Goal: Task Accomplishment & Management: Use online tool/utility

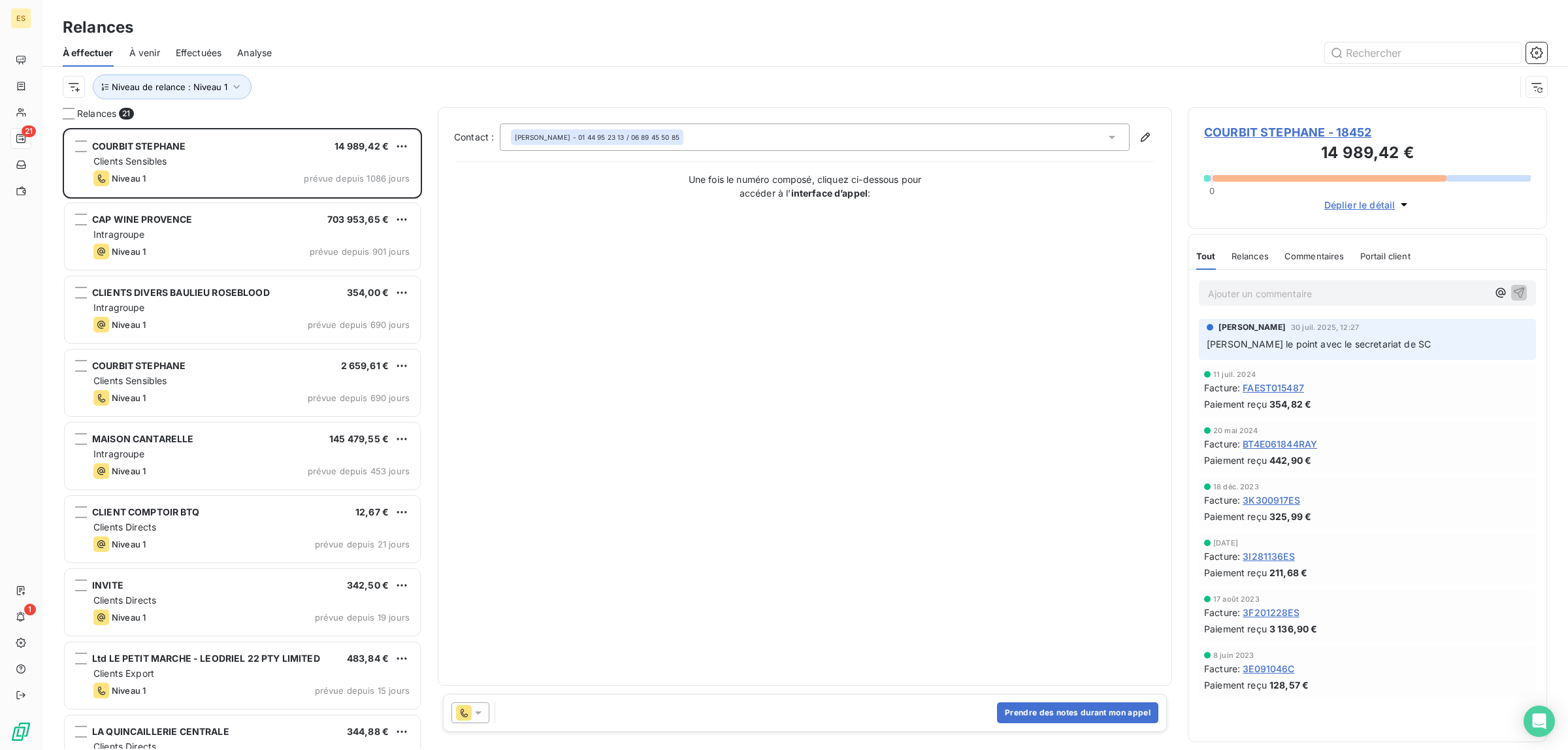
scroll to position [12, 13]
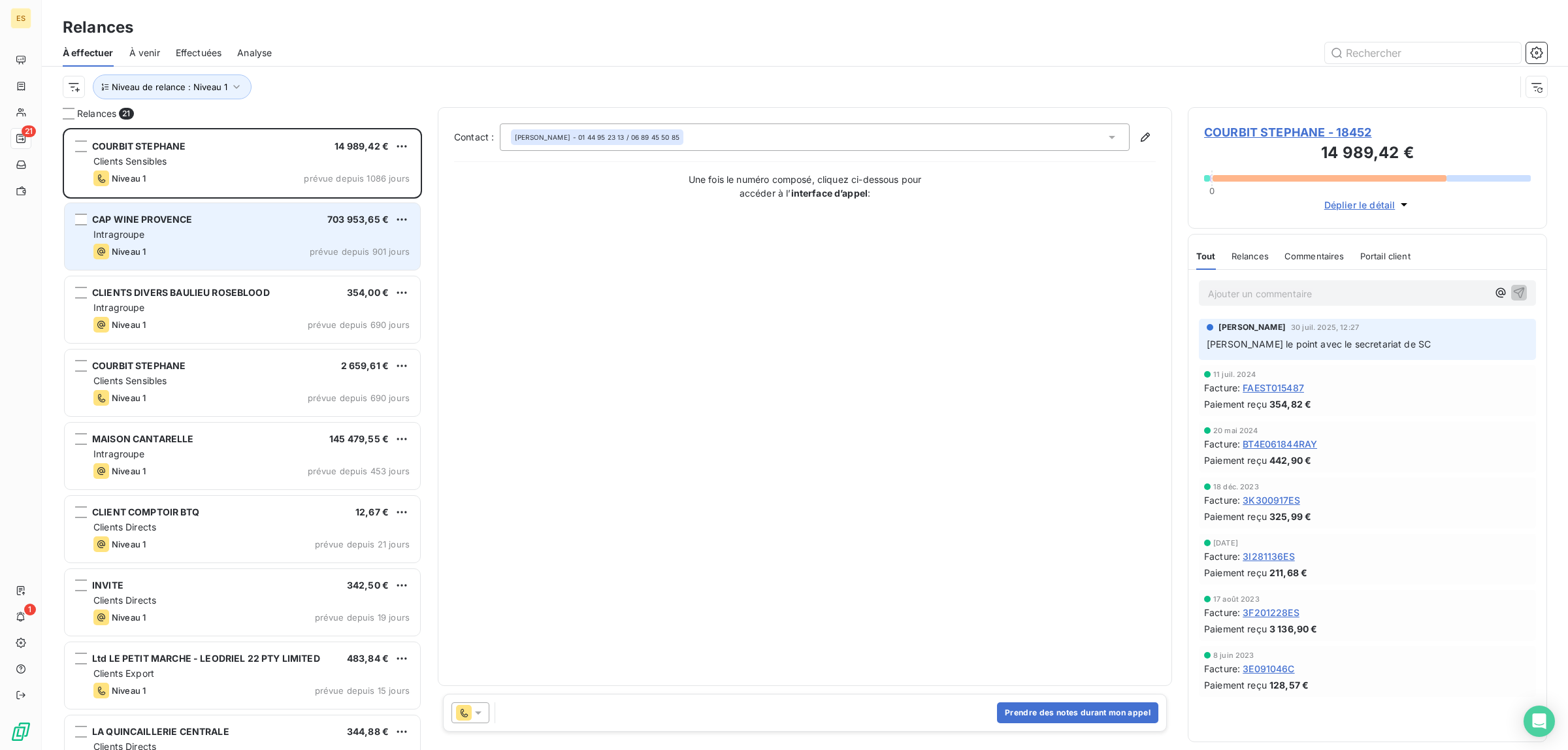
click at [113, 247] on span "Niveau 1" at bounding box center [129, 251] width 34 height 11
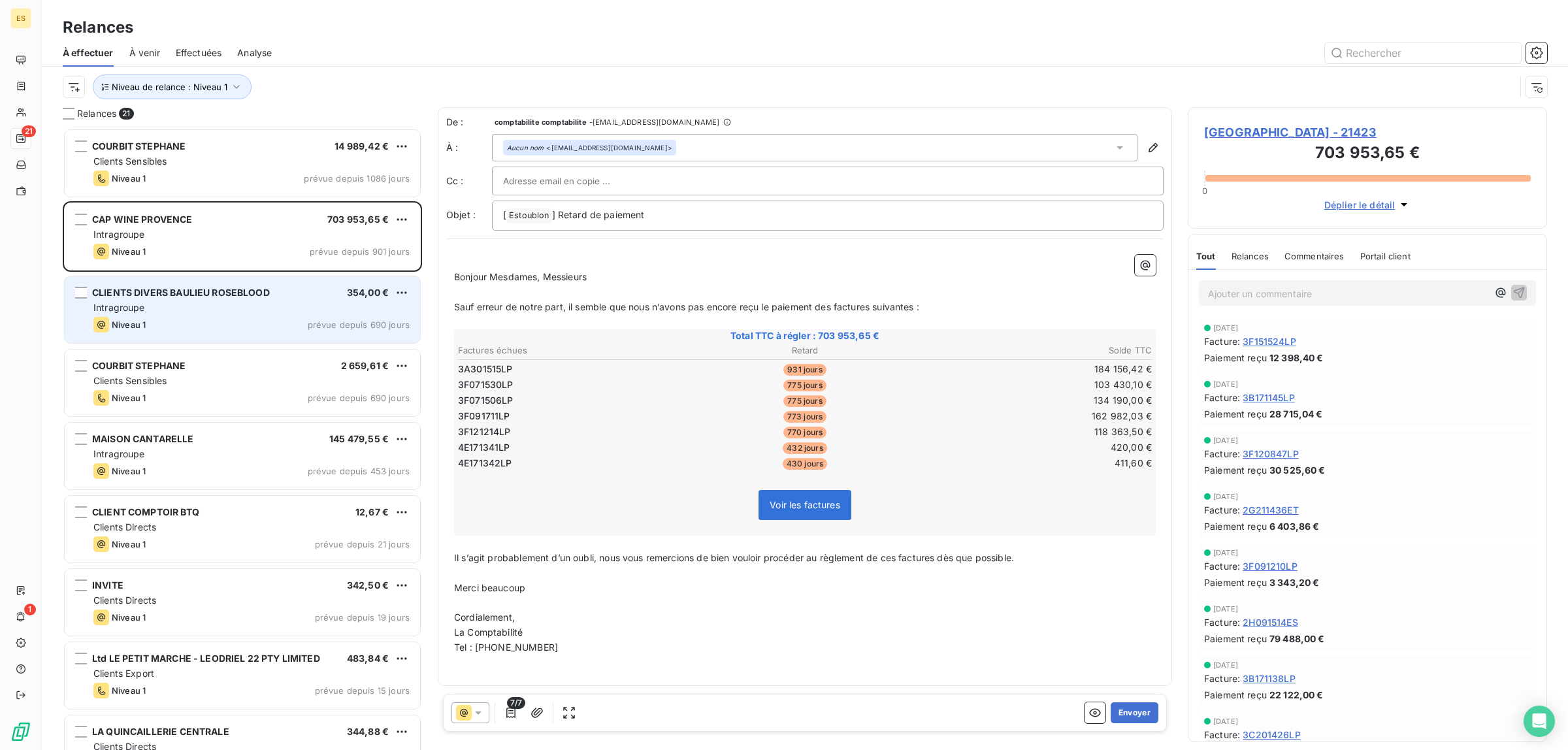
click at [135, 308] on span "Intragroupe" at bounding box center [119, 307] width 52 height 11
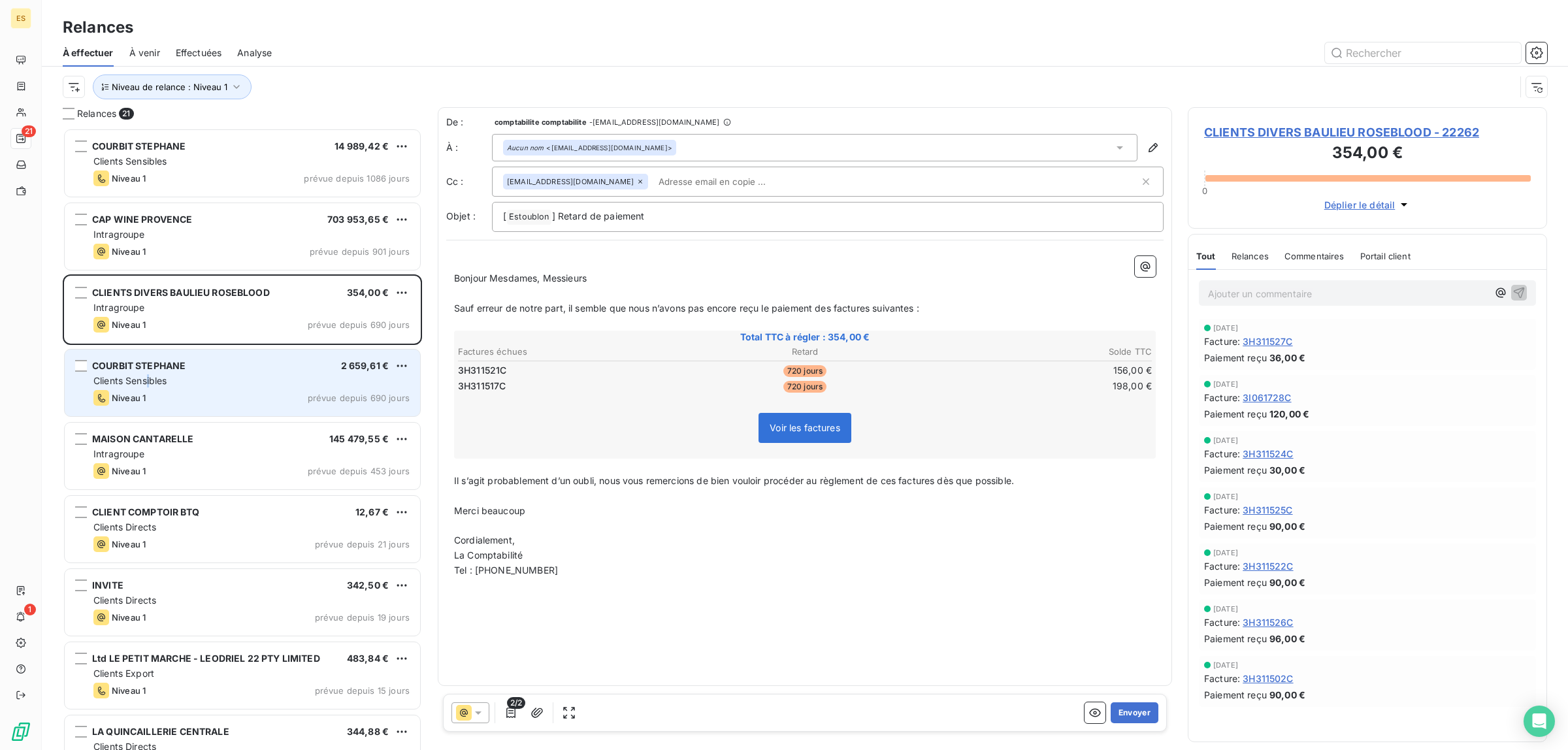
click at [150, 387] on div "Clients Sensibles" at bounding box center [251, 381] width 316 height 13
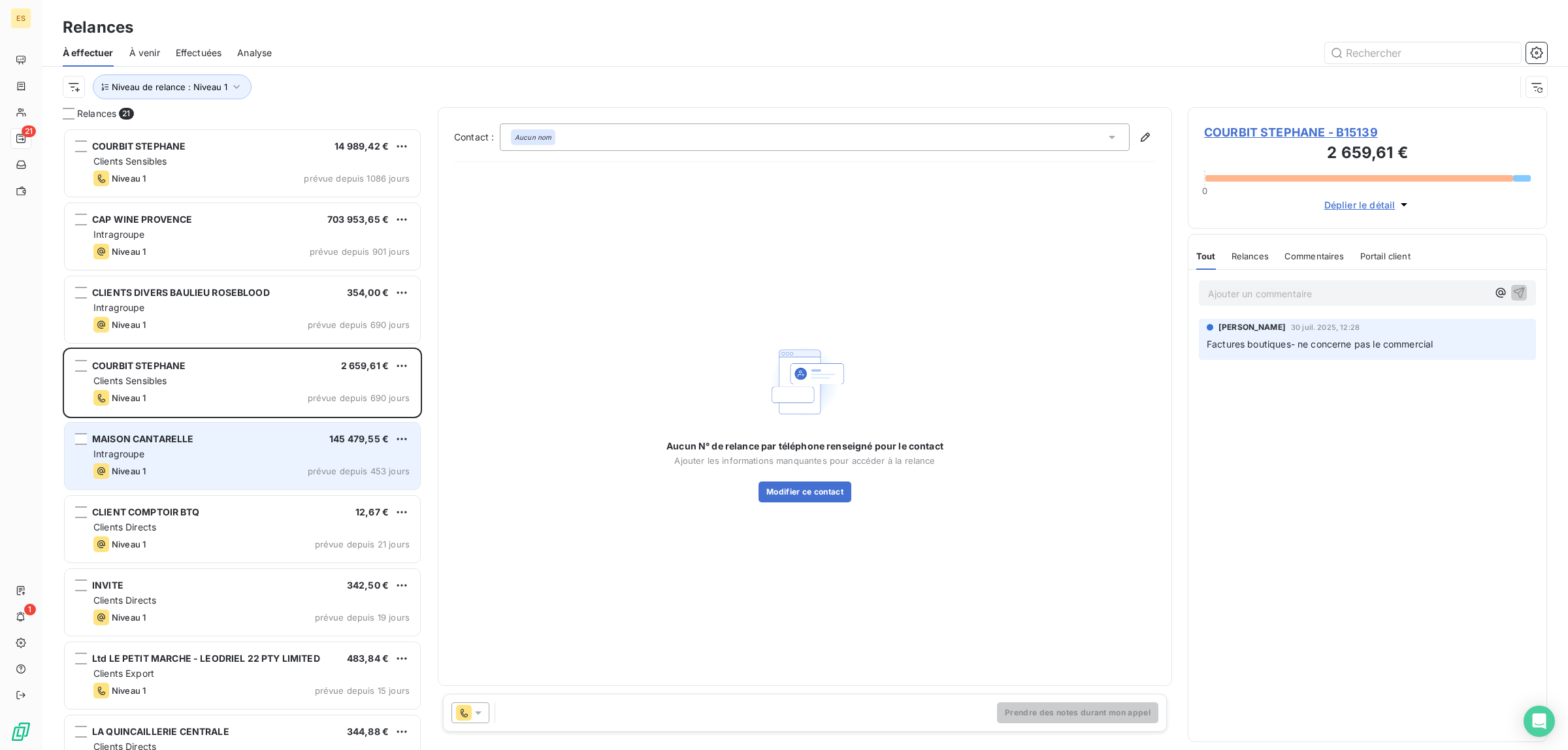
click at [160, 449] on div "Intragroupe" at bounding box center [251, 454] width 316 height 13
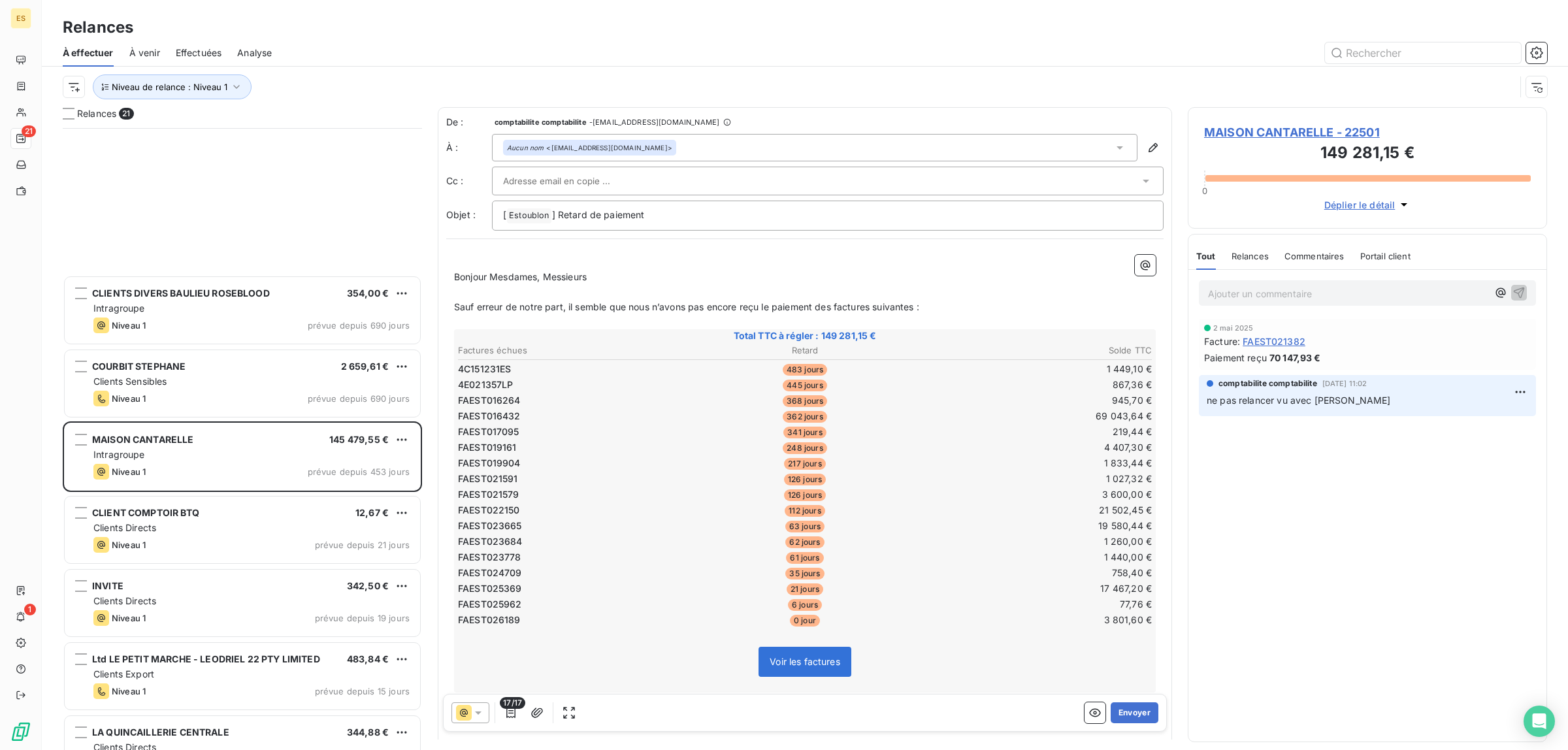
scroll to position [246, 0]
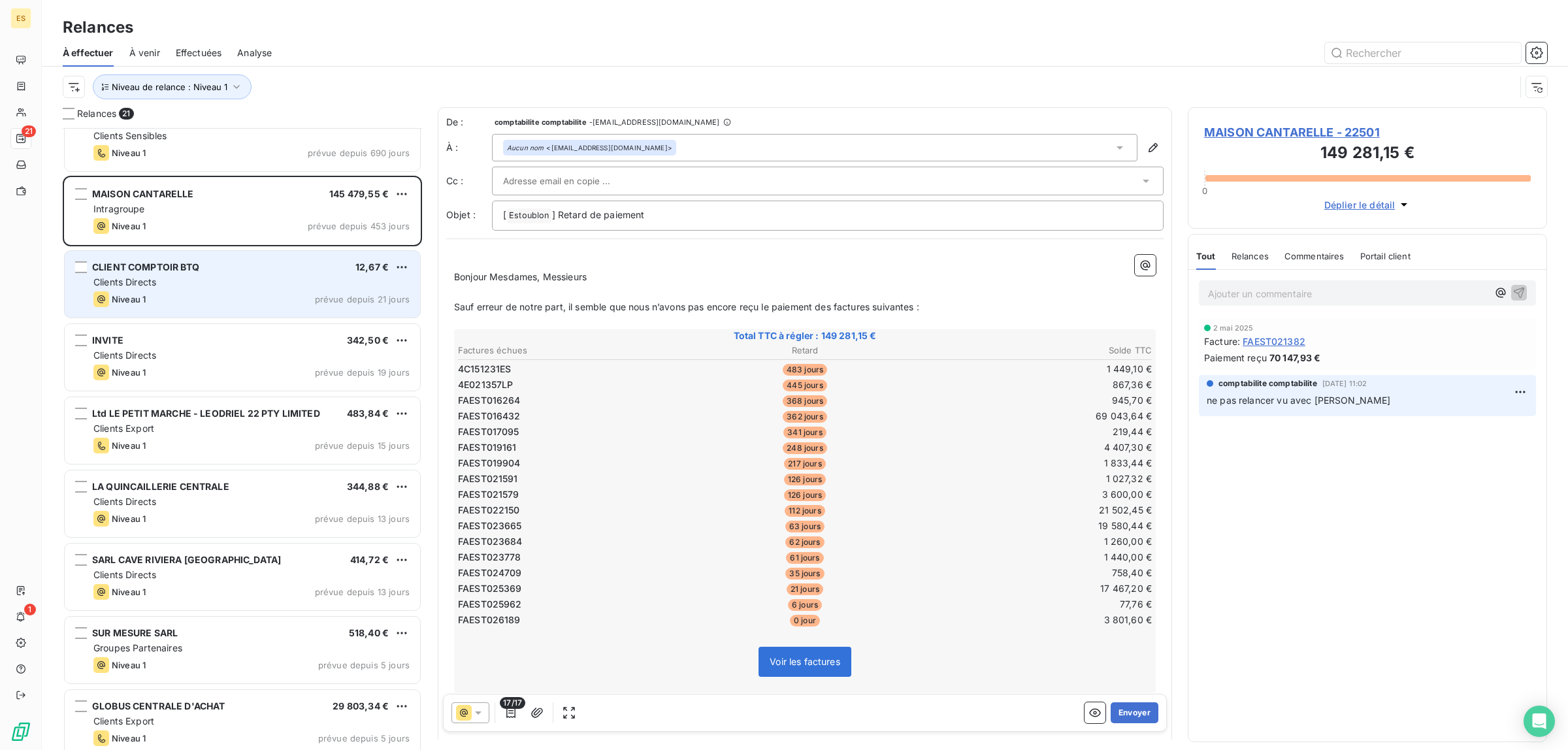
click at [220, 299] on div "Niveau 1 prévue depuis 21 jours" at bounding box center [251, 299] width 316 height 16
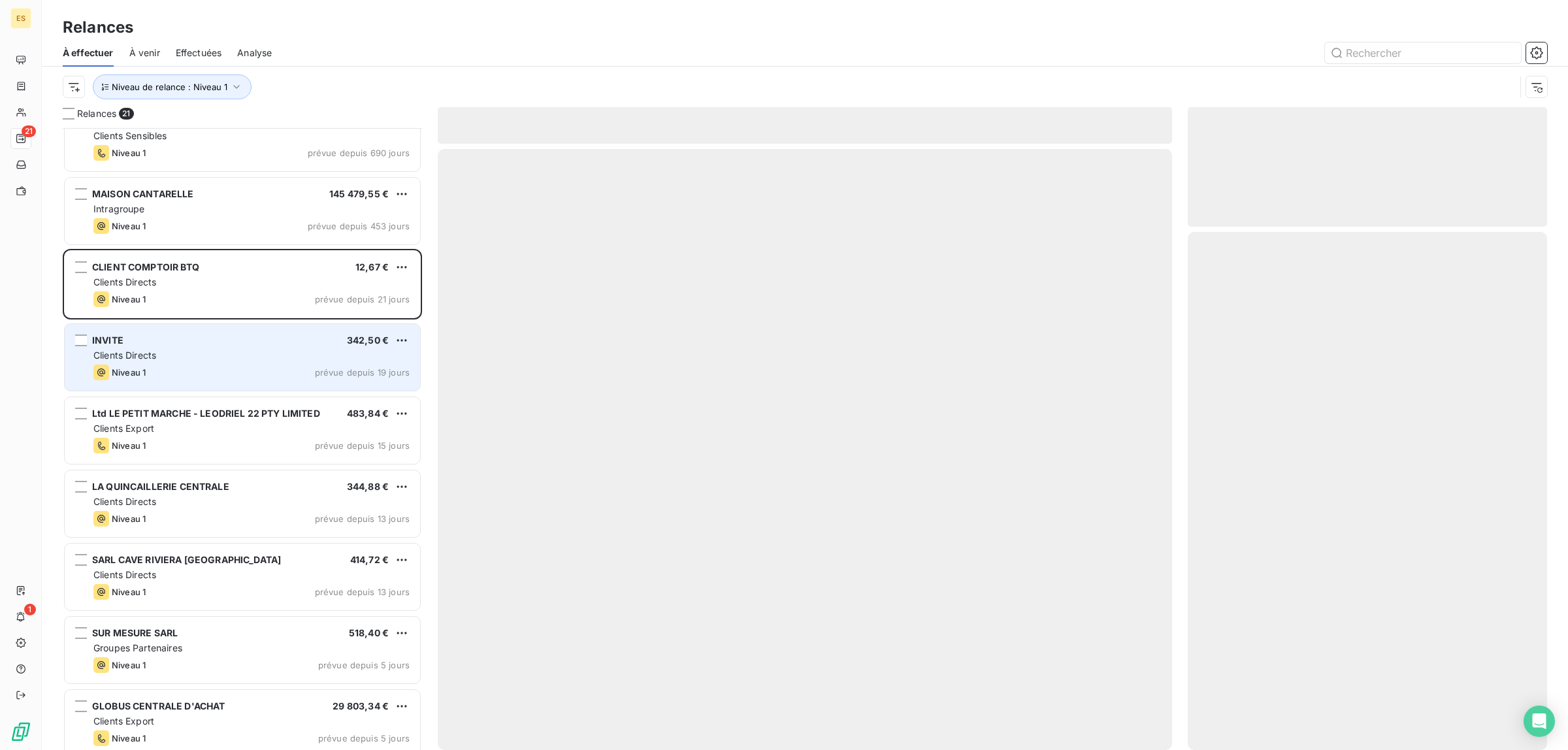
scroll to position [409, 0]
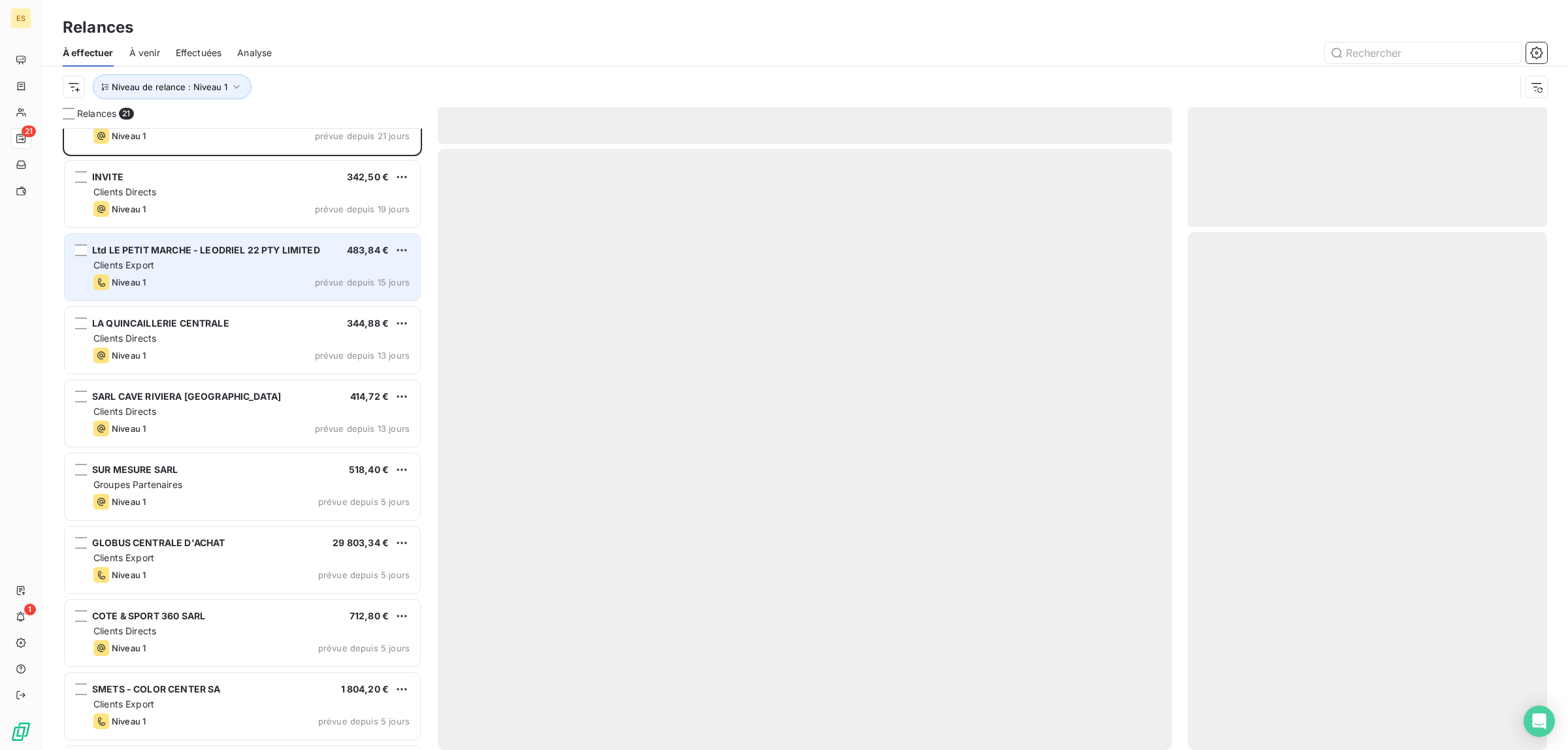
click at [222, 271] on div "Ltd LE PETIT MARCHE - LEODRIEL 22 PTY LIMITED 483,84 € Clients Export Niveau 1 …" at bounding box center [242, 267] width 356 height 67
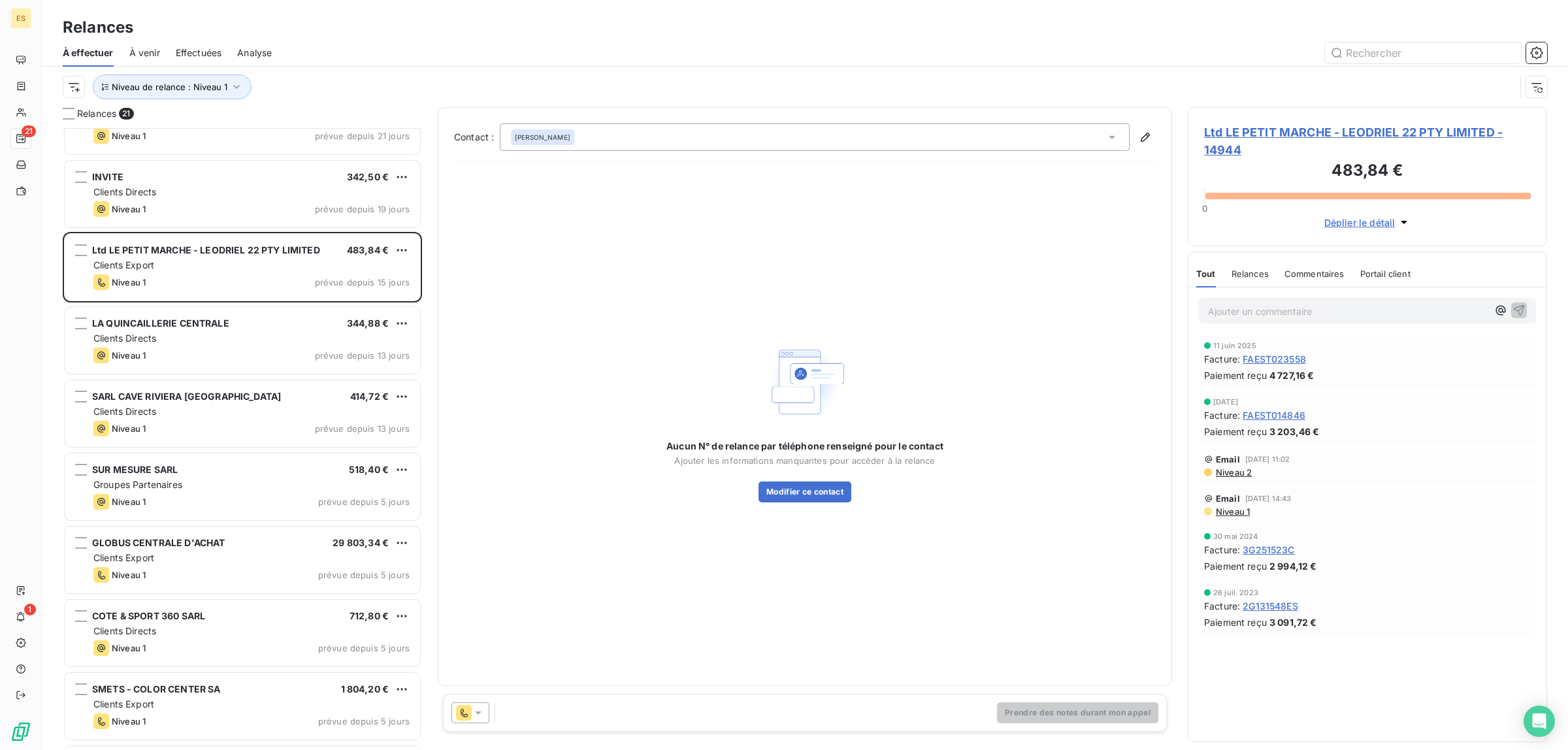
click at [475, 713] on icon at bounding box center [478, 713] width 13 height 13
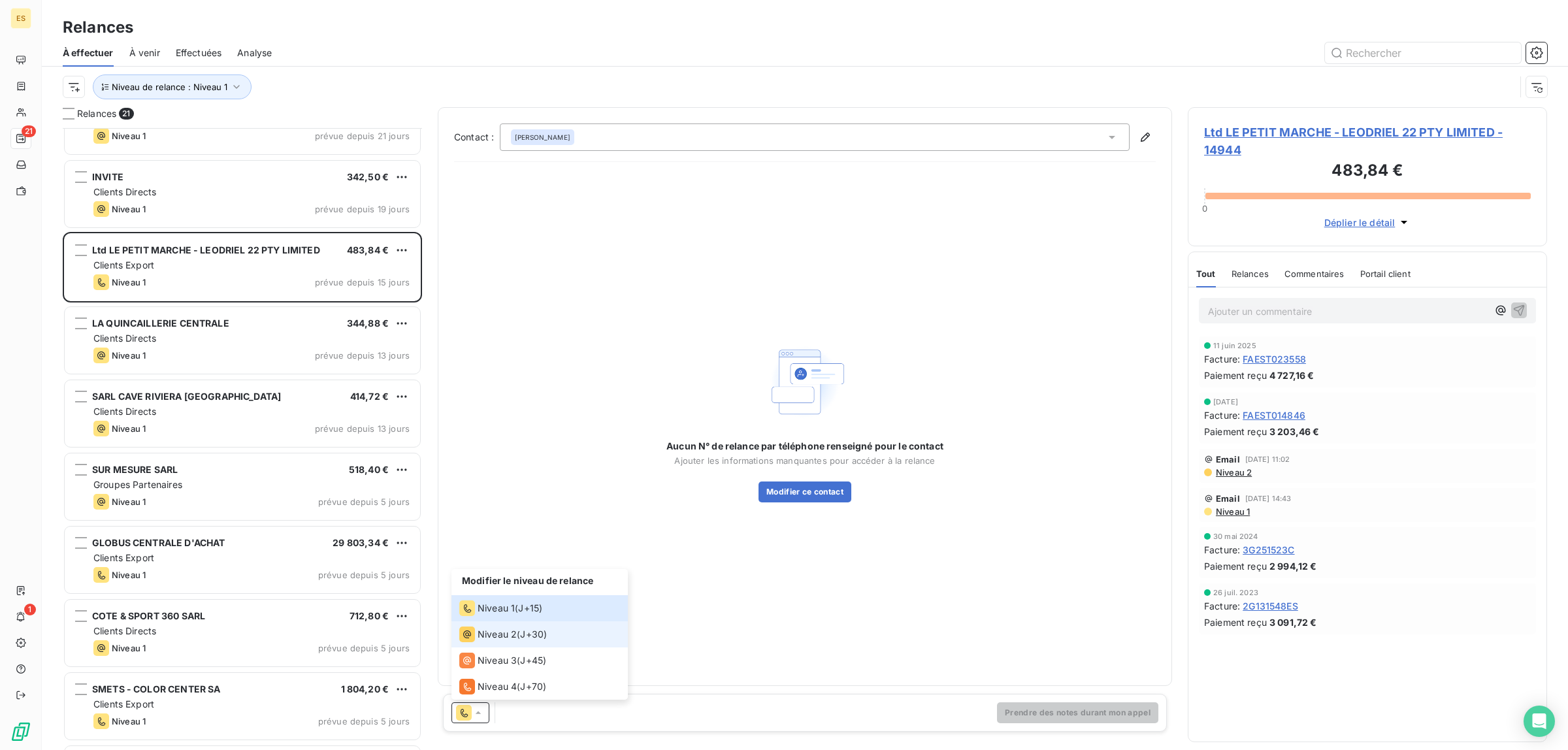
click at [507, 637] on span "Niveau 2" at bounding box center [497, 635] width 39 height 13
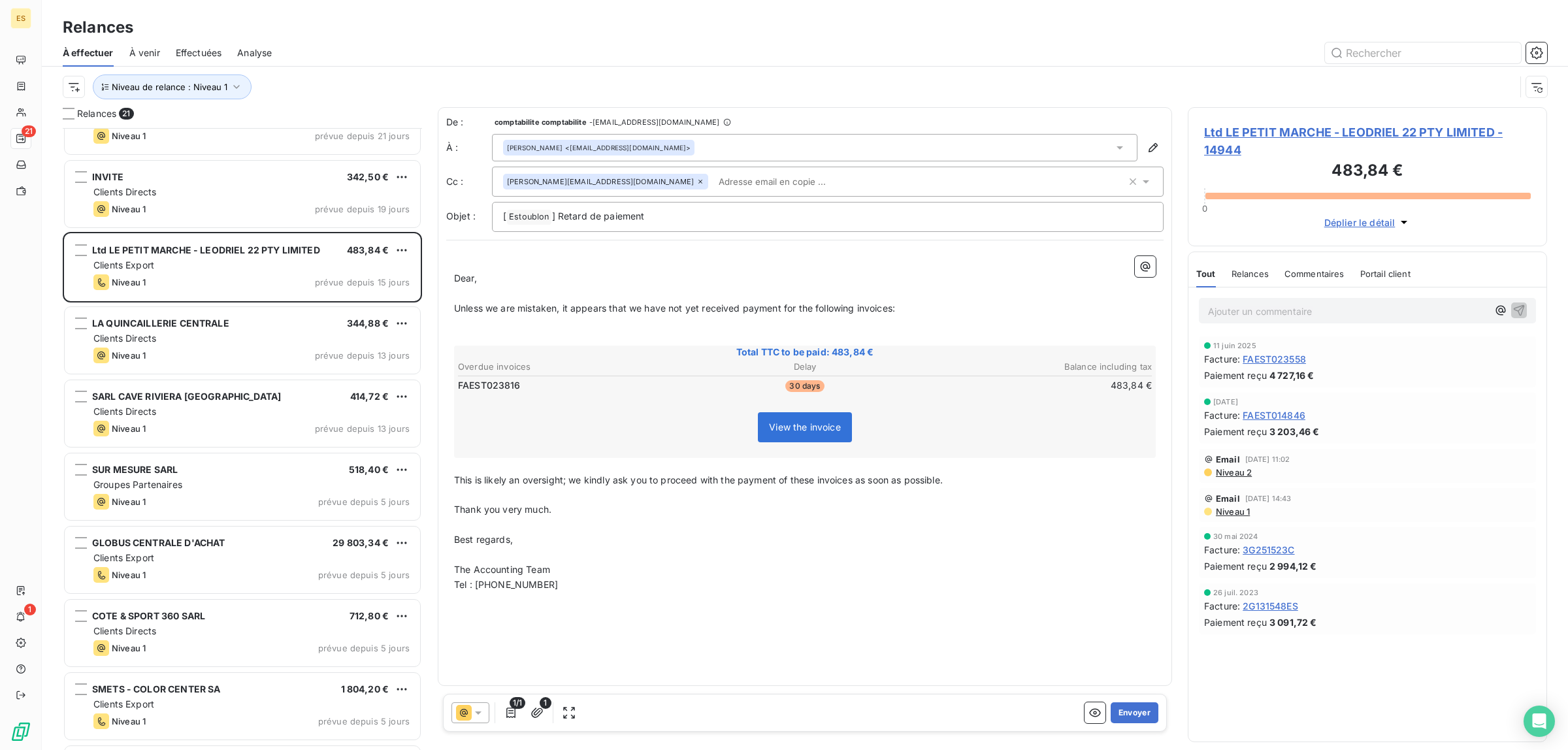
scroll to position [610, 346]
click at [476, 711] on icon at bounding box center [478, 713] width 13 height 13
click at [1035, 574] on p "The Accounting Team" at bounding box center [805, 570] width 701 height 15
click at [1131, 710] on button "Envoyer" at bounding box center [1134, 712] width 48 height 21
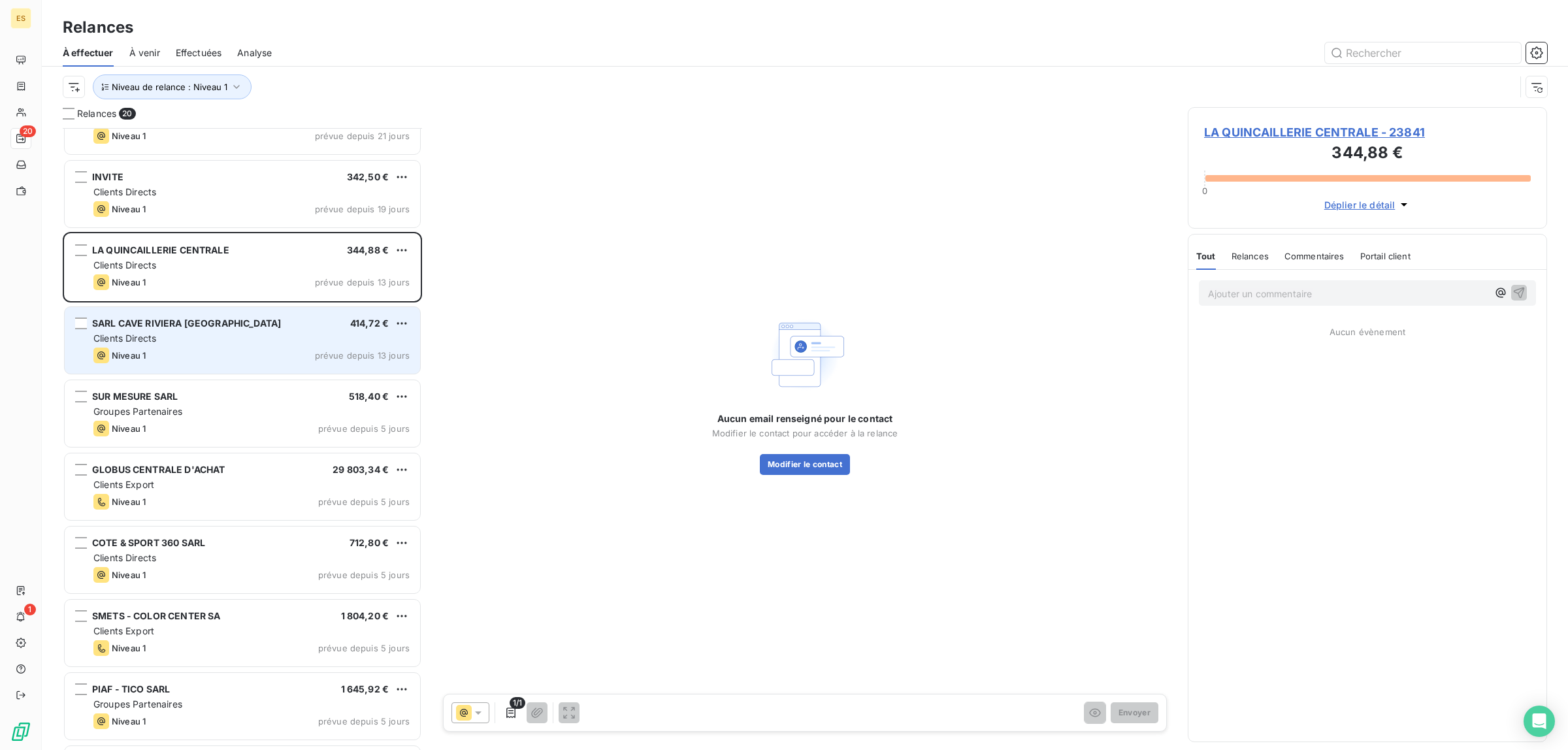
click at [242, 344] on div "Clients Directs" at bounding box center [251, 338] width 316 height 13
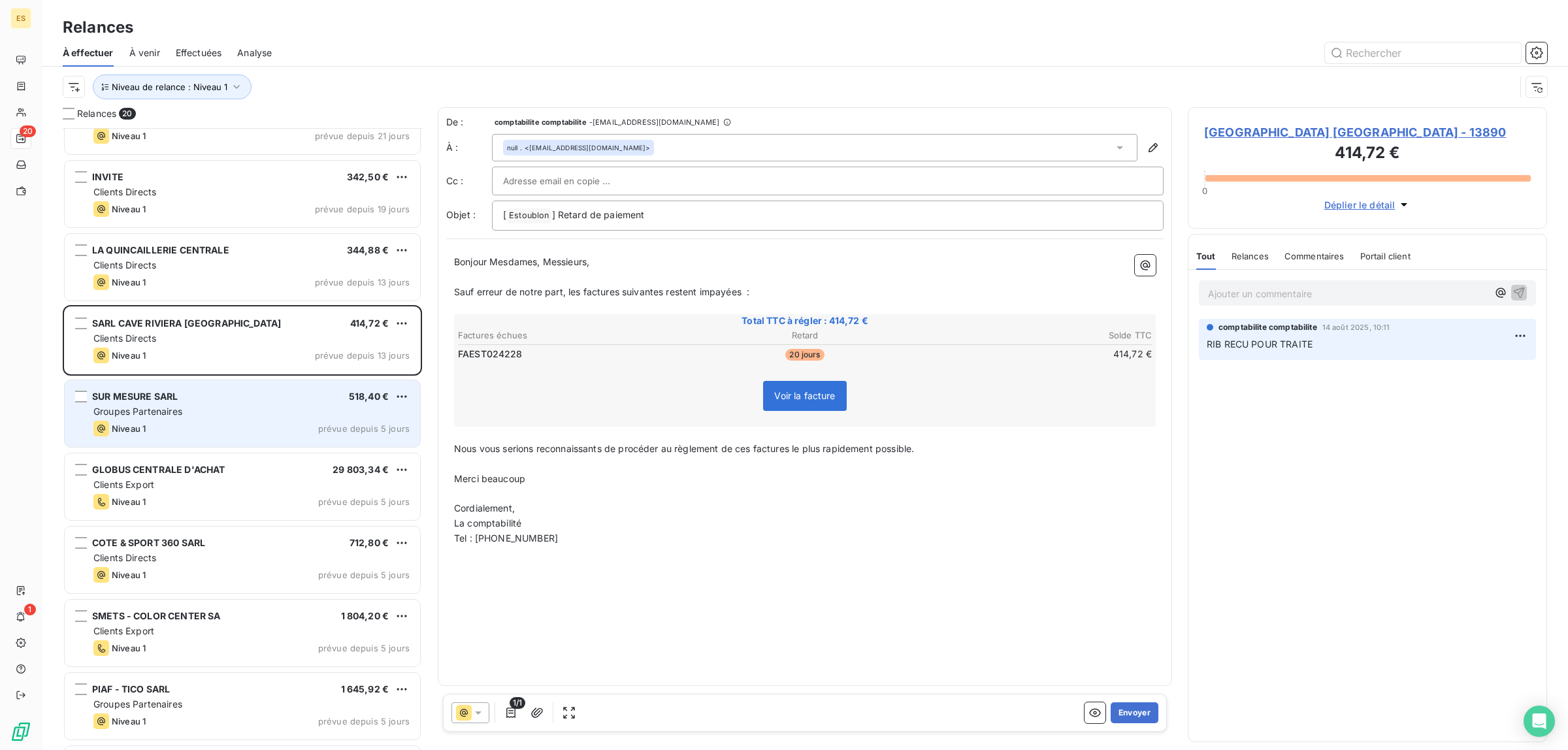
click at [235, 416] on div "Groupes Partenaires" at bounding box center [251, 412] width 316 height 13
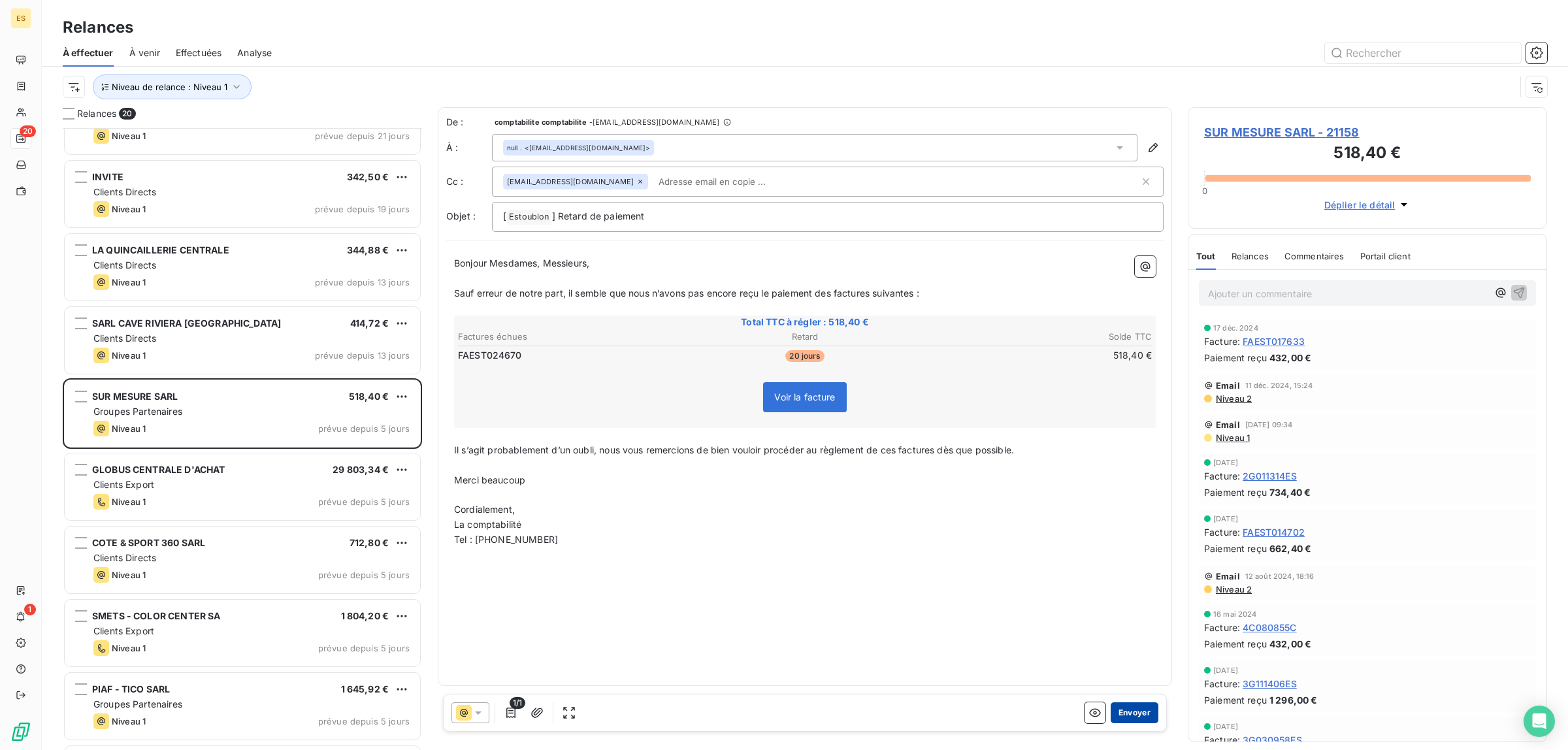
click at [1135, 714] on button "Envoyer" at bounding box center [1134, 712] width 48 height 21
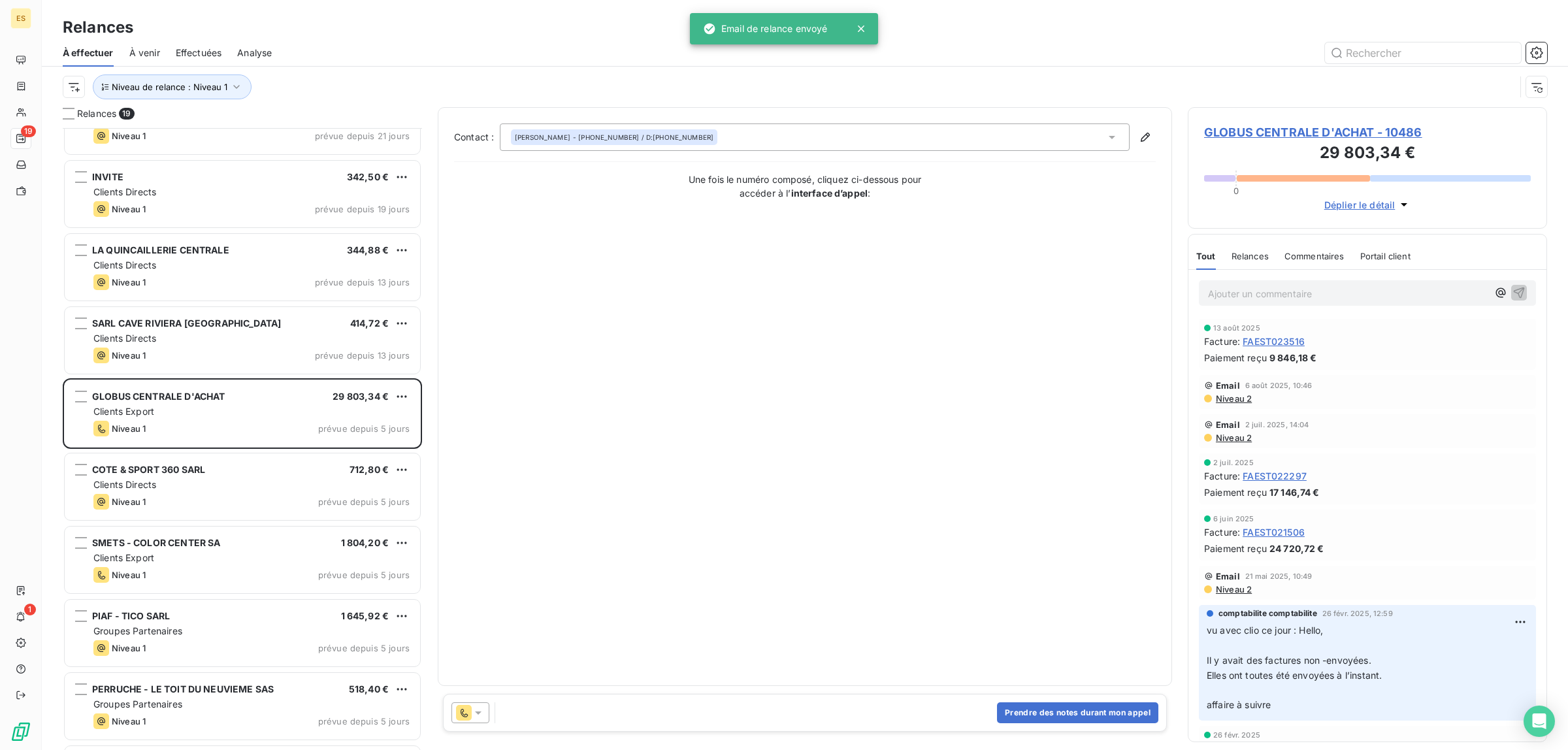
click at [478, 719] on icon at bounding box center [478, 713] width 13 height 13
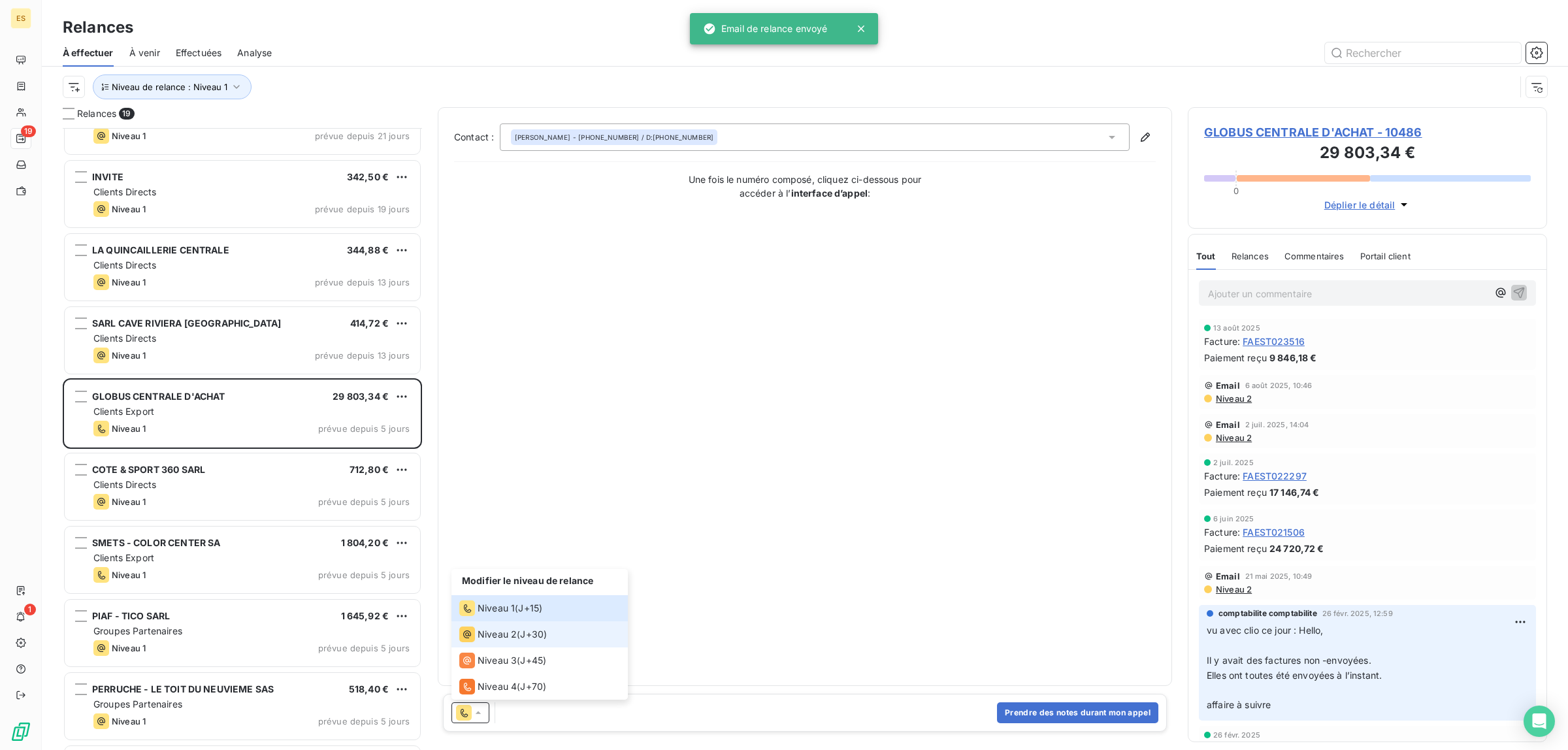
click at [488, 644] on li "Niveau 2 ( J+30 )" at bounding box center [539, 634] width 176 height 26
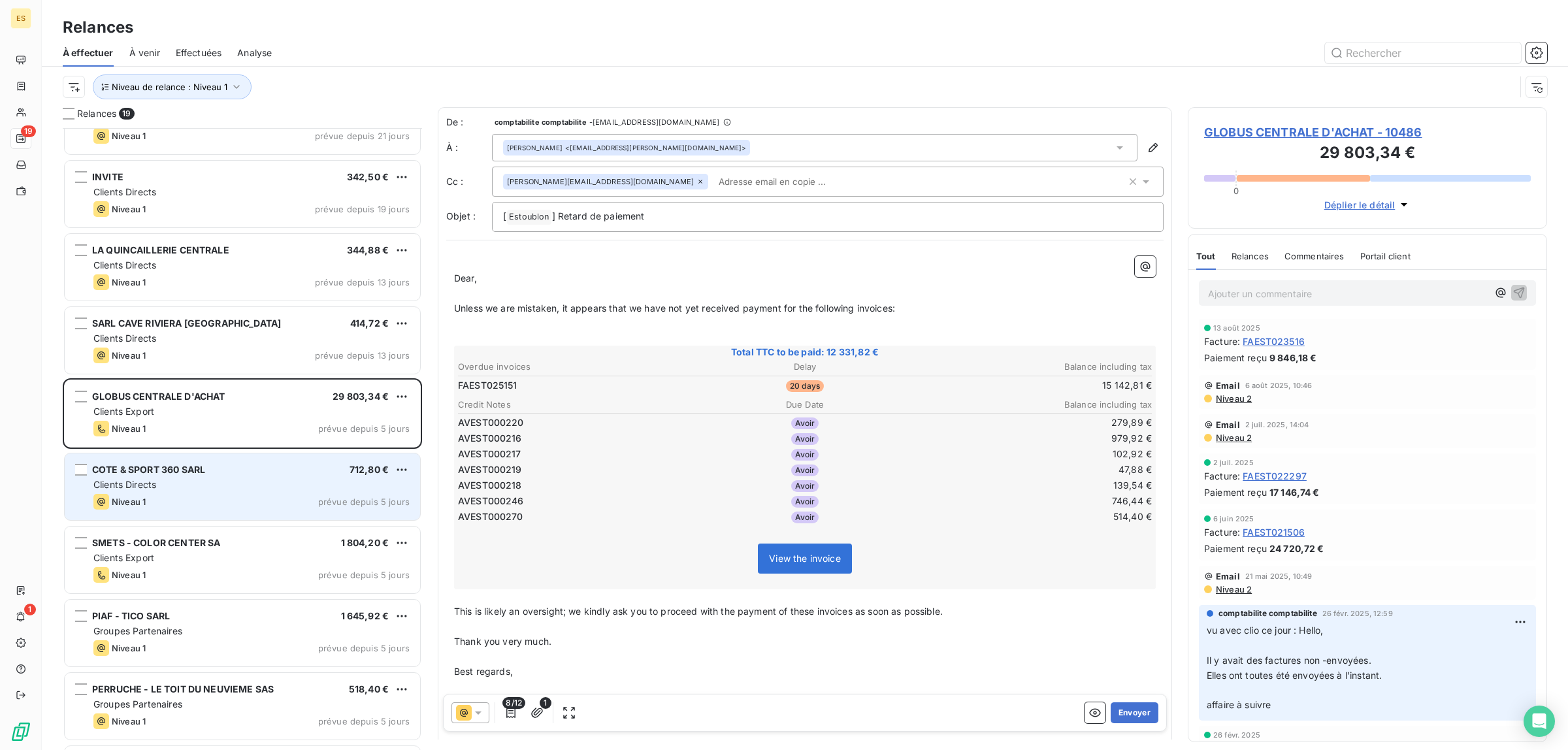
click at [213, 468] on div "COTE & SPORT 360 SARL 712,80 €" at bounding box center [251, 470] width 316 height 12
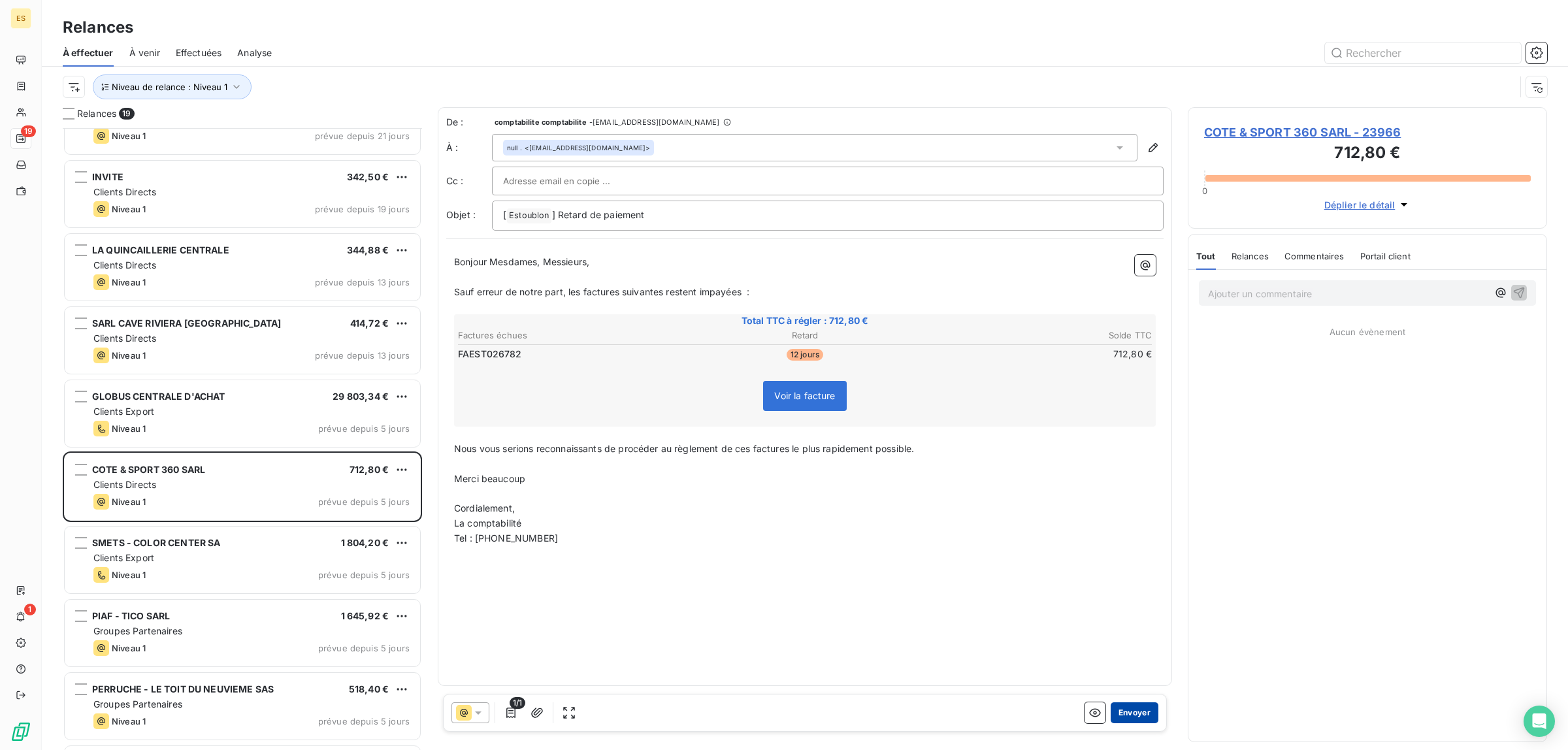
click at [1146, 716] on button "Envoyer" at bounding box center [1134, 712] width 48 height 21
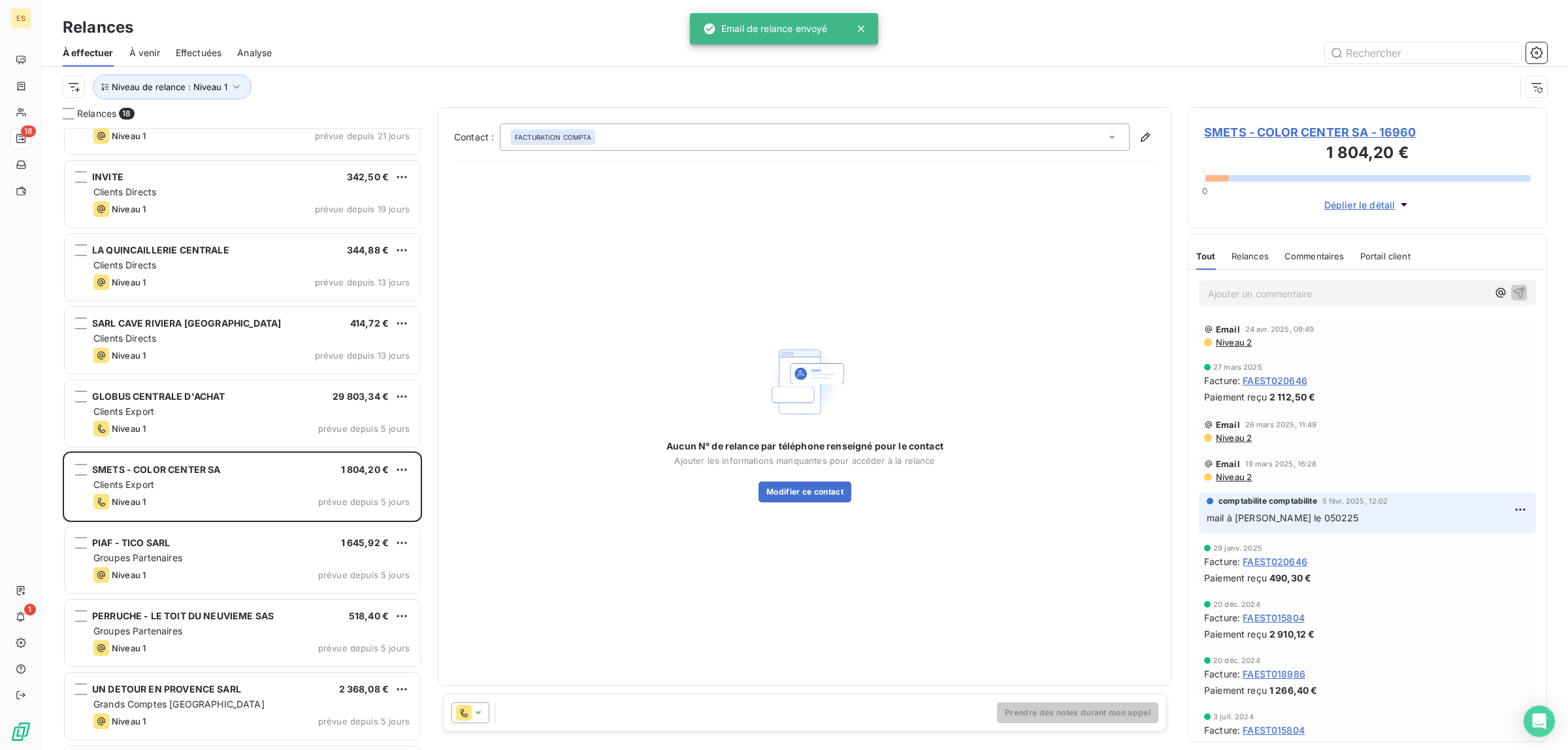
click at [473, 707] on icon at bounding box center [478, 713] width 13 height 13
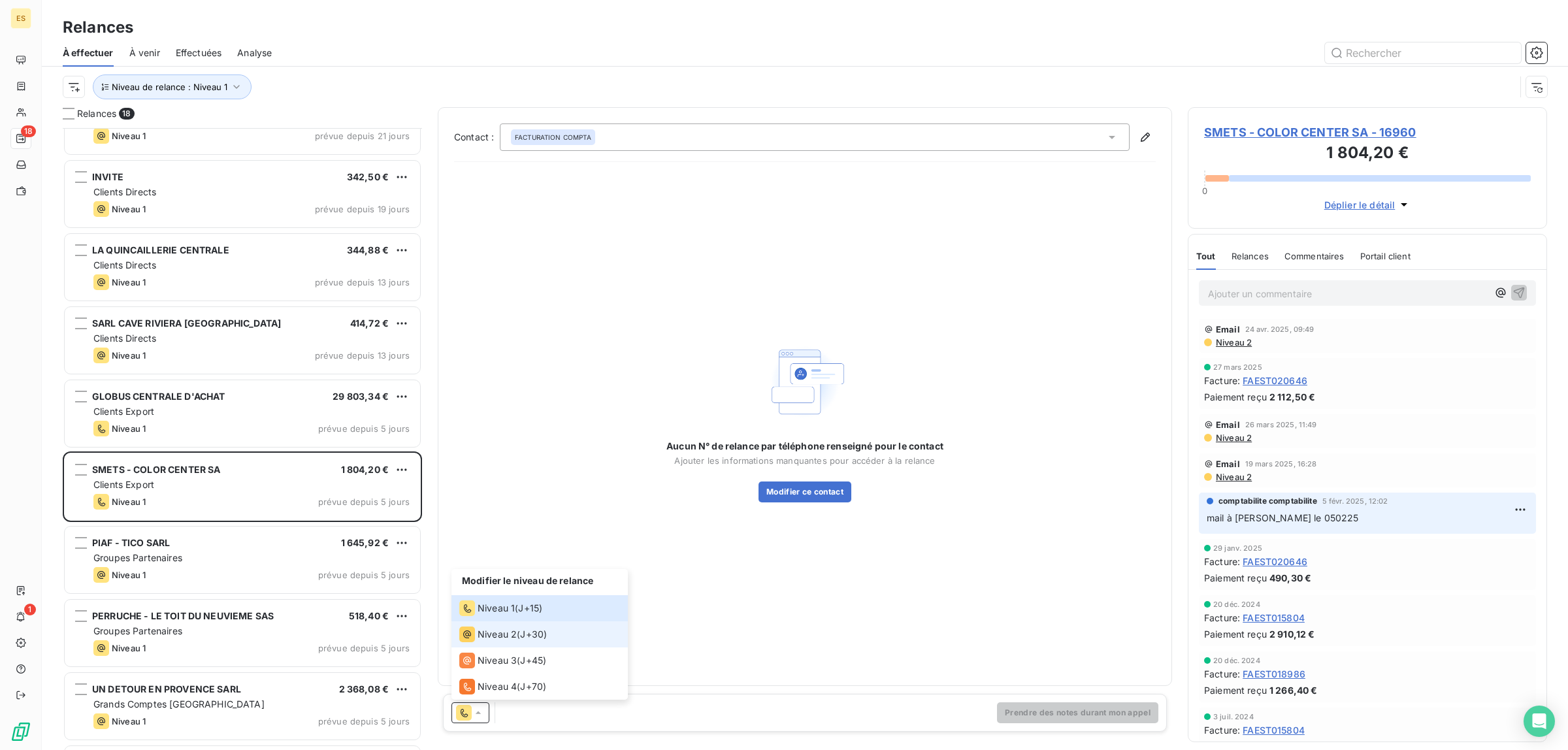
click at [488, 636] on span "Niveau 2" at bounding box center [497, 635] width 39 height 13
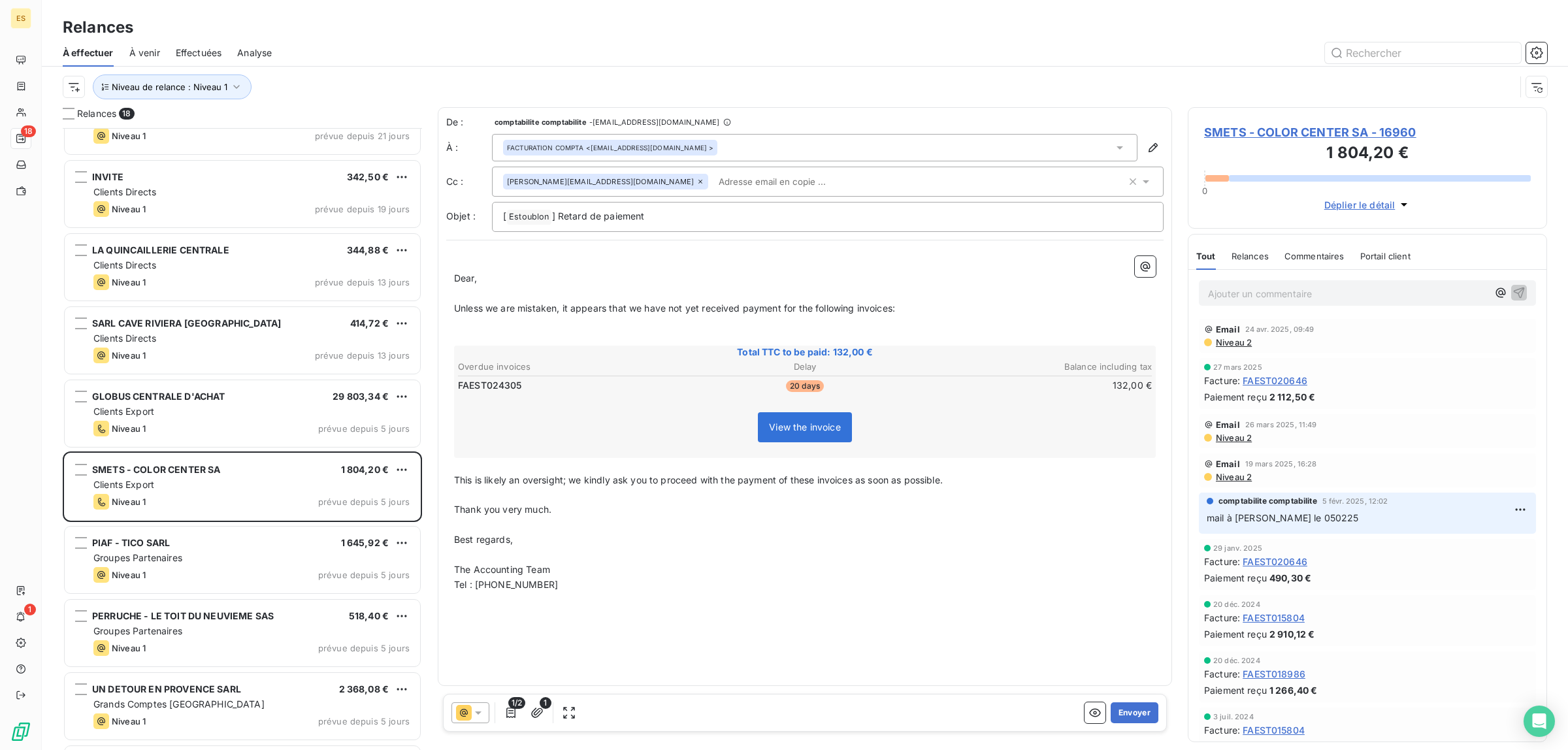
scroll to position [654, 0]
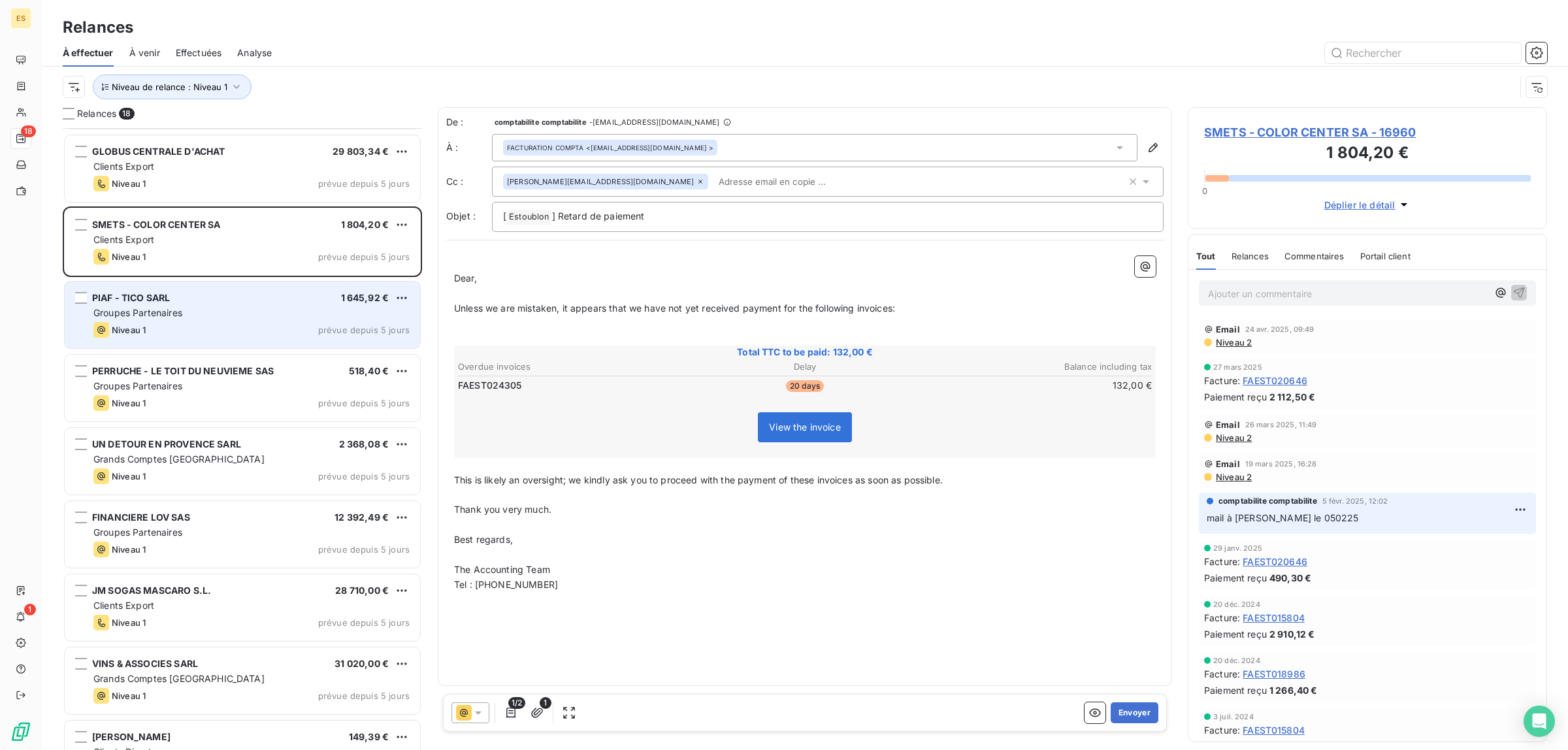
click at [167, 319] on div "Groupes Partenaires" at bounding box center [251, 313] width 316 height 13
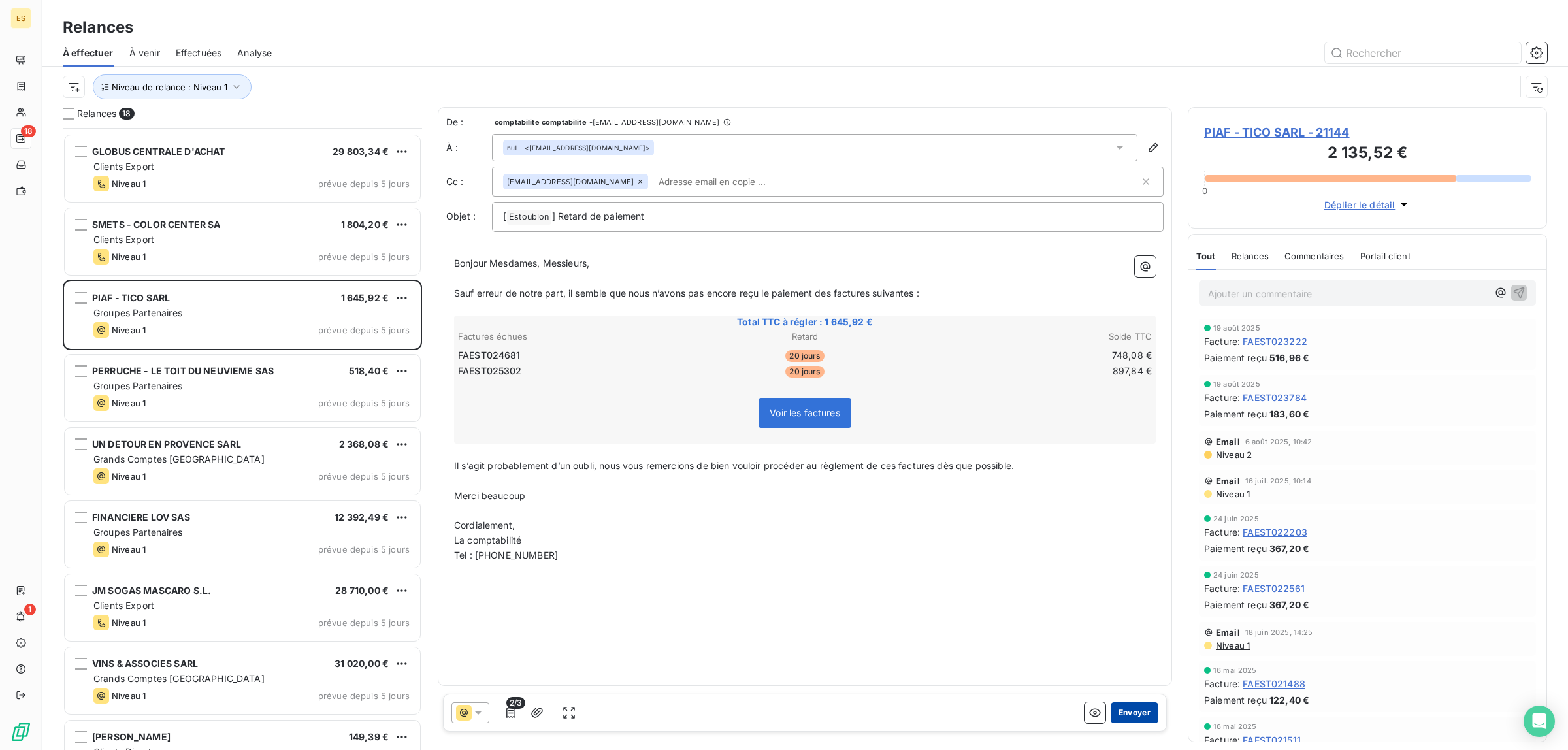
click at [1131, 714] on button "Envoyer" at bounding box center [1134, 712] width 48 height 21
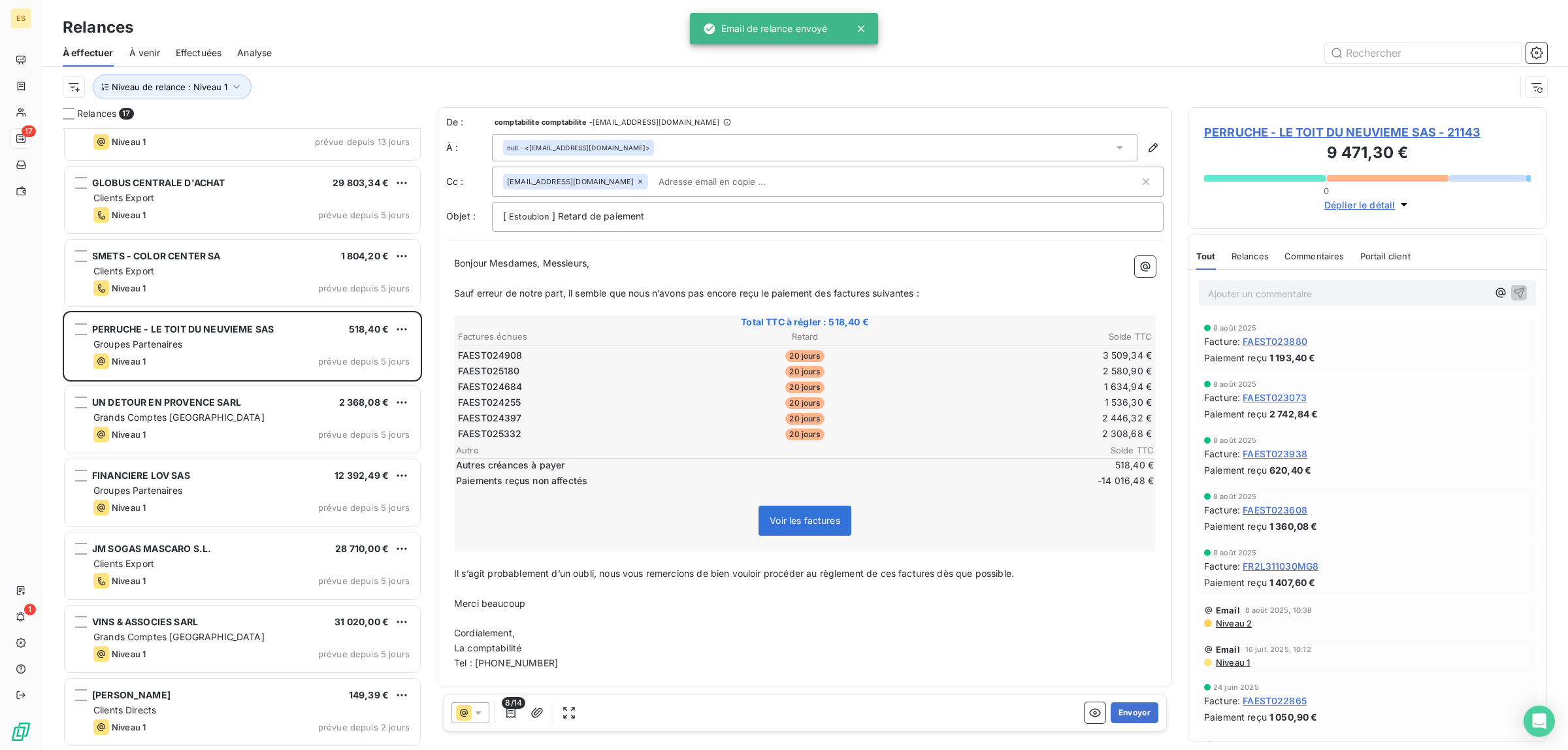
scroll to position [622, 0]
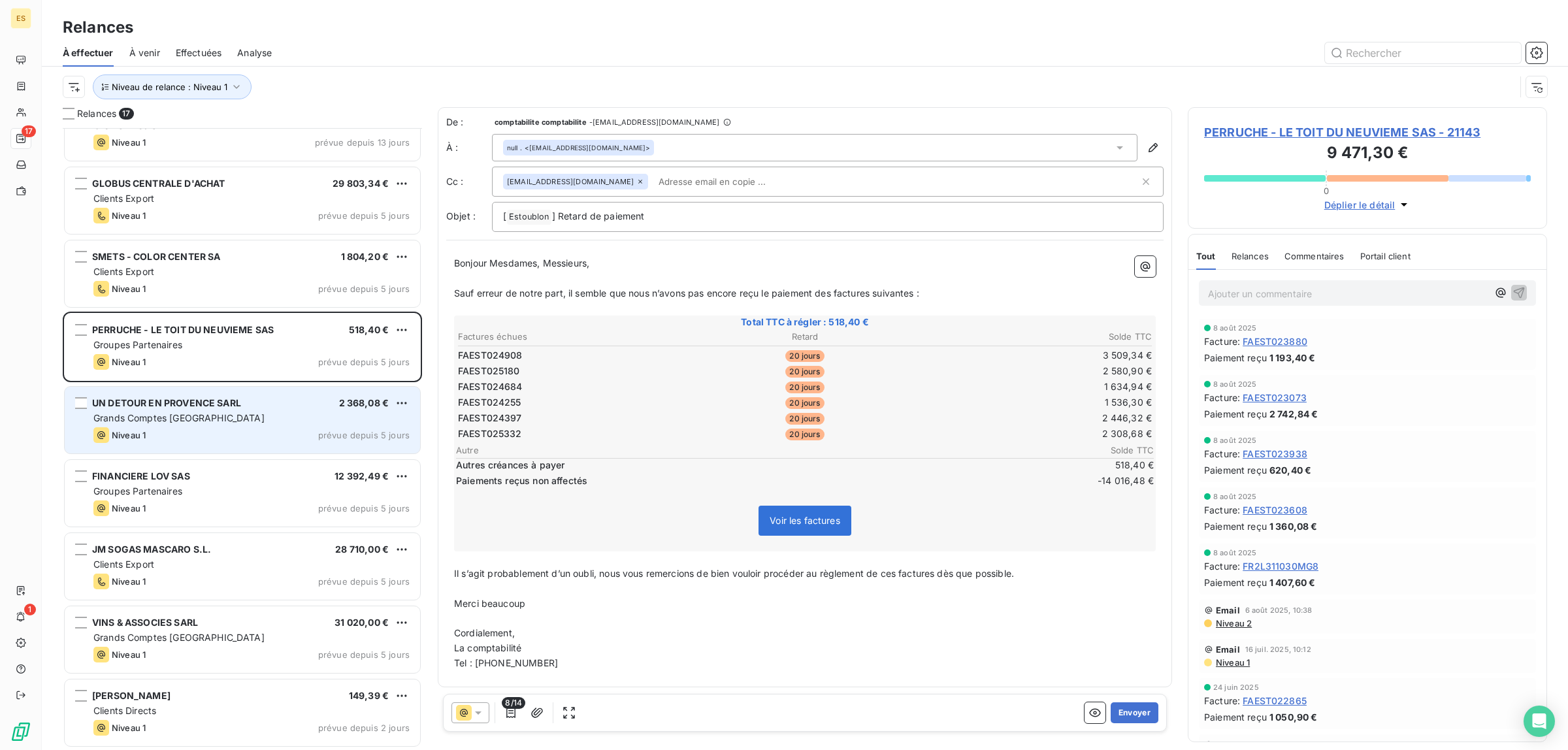
click at [152, 419] on span "Grands Comptes [GEOGRAPHIC_DATA]" at bounding box center [179, 418] width 171 height 11
